Goal: Task Accomplishment & Management: Manage account settings

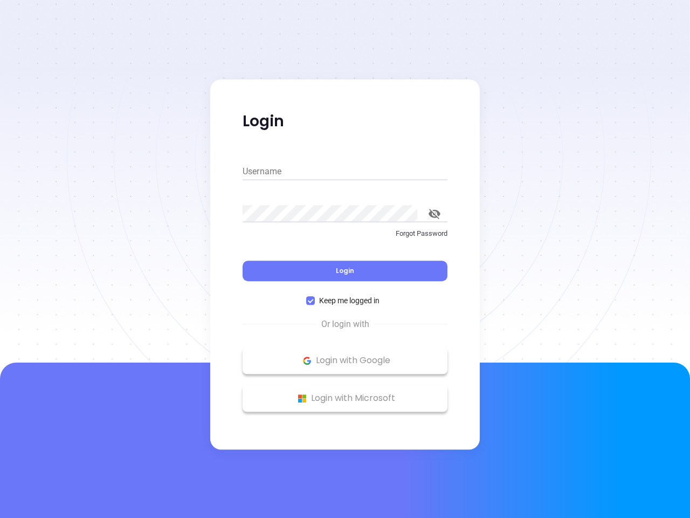
click at [345, 259] on div "Login" at bounding box center [345, 263] width 205 height 33
click at [345, 171] on input "Username" at bounding box center [345, 171] width 205 height 17
click at [435, 214] on icon "toggle password visibility" at bounding box center [435, 214] width 12 height 10
click at [345, 271] on span "Login" at bounding box center [345, 270] width 18 height 9
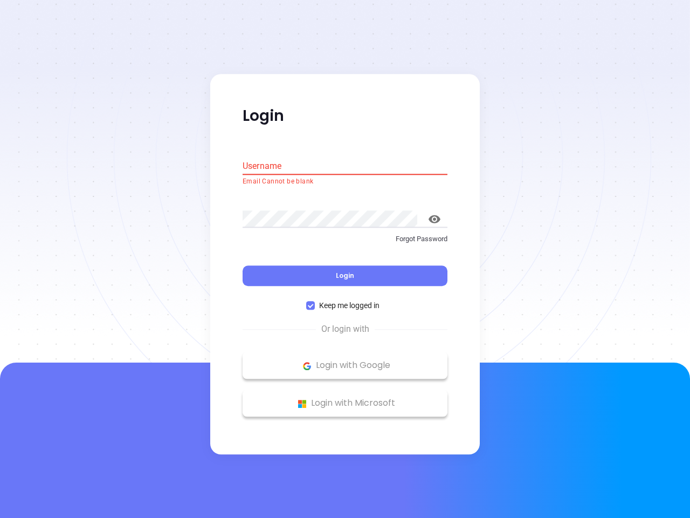
click at [345, 300] on span "Keep me logged in" at bounding box center [349, 306] width 69 height 12
click at [315, 301] on input "Keep me logged in" at bounding box center [310, 305] width 9 height 9
checkbox input "false"
click at [345, 360] on p "Login with Google" at bounding box center [345, 365] width 194 height 16
click at [345, 398] on p "Login with Microsoft" at bounding box center [345, 403] width 194 height 16
